Goal: Task Accomplishment & Management: Manage account settings

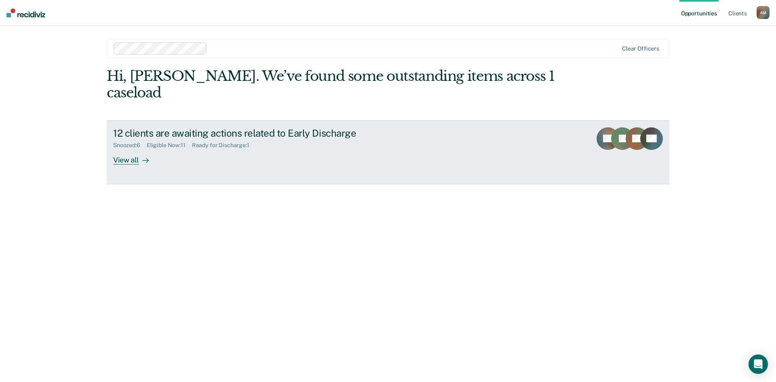
click at [128, 148] on link "12 clients are awaiting actions related to Early Discharge Snoozed : 6 Eligible…" at bounding box center [388, 152] width 563 height 64
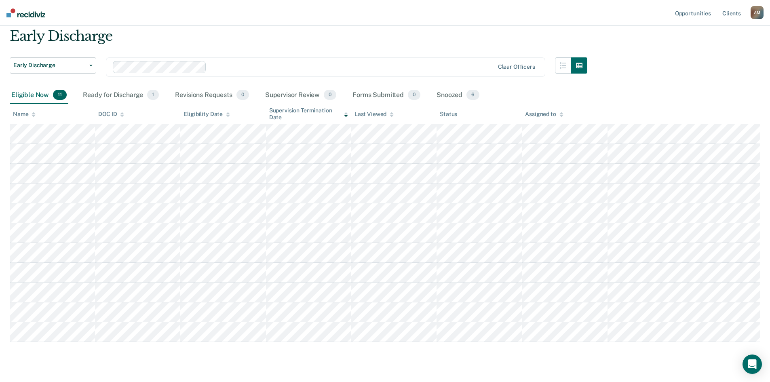
scroll to position [46, 0]
